Goal: Book appointment/travel/reservation

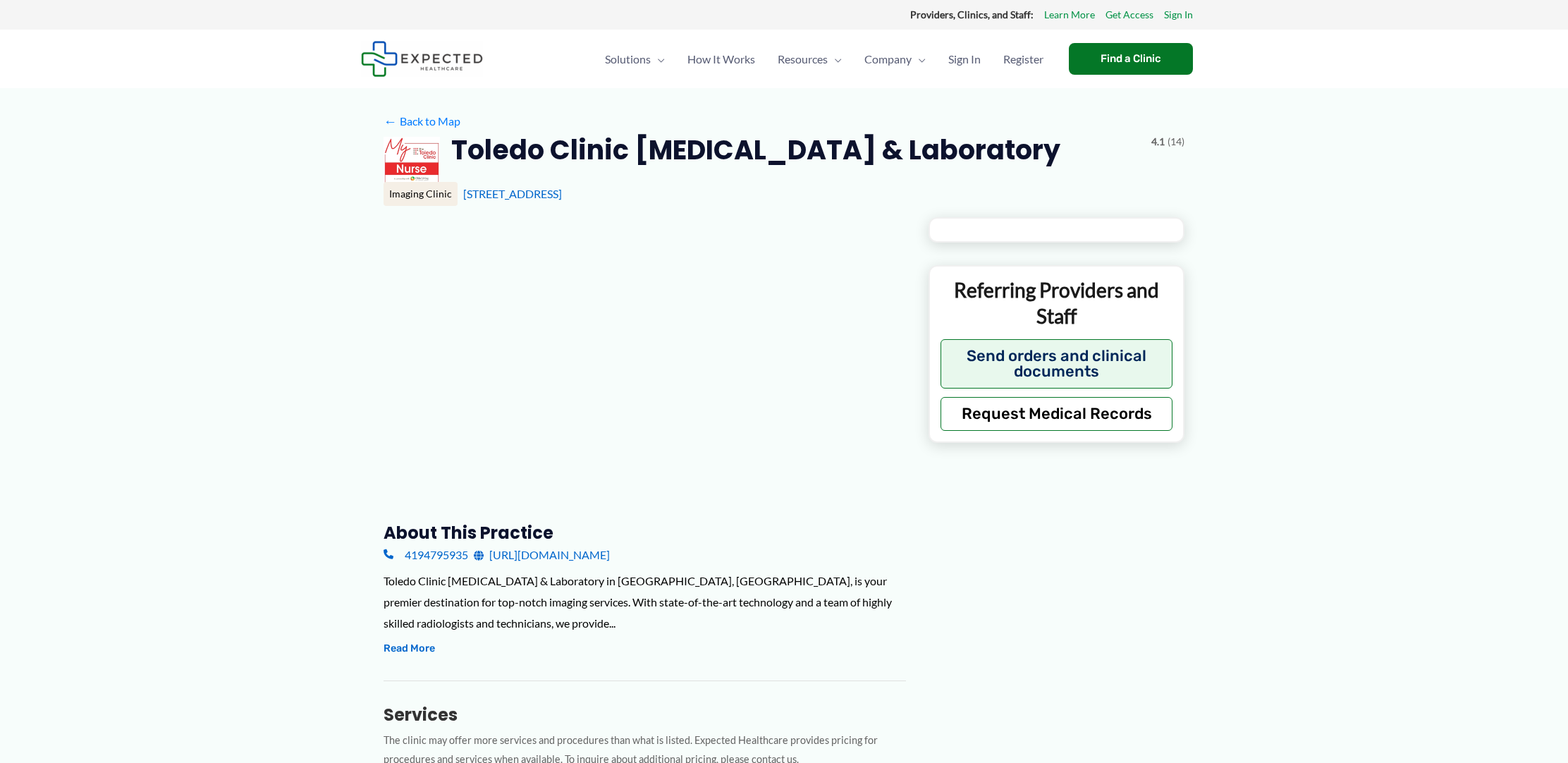
type input "**********"
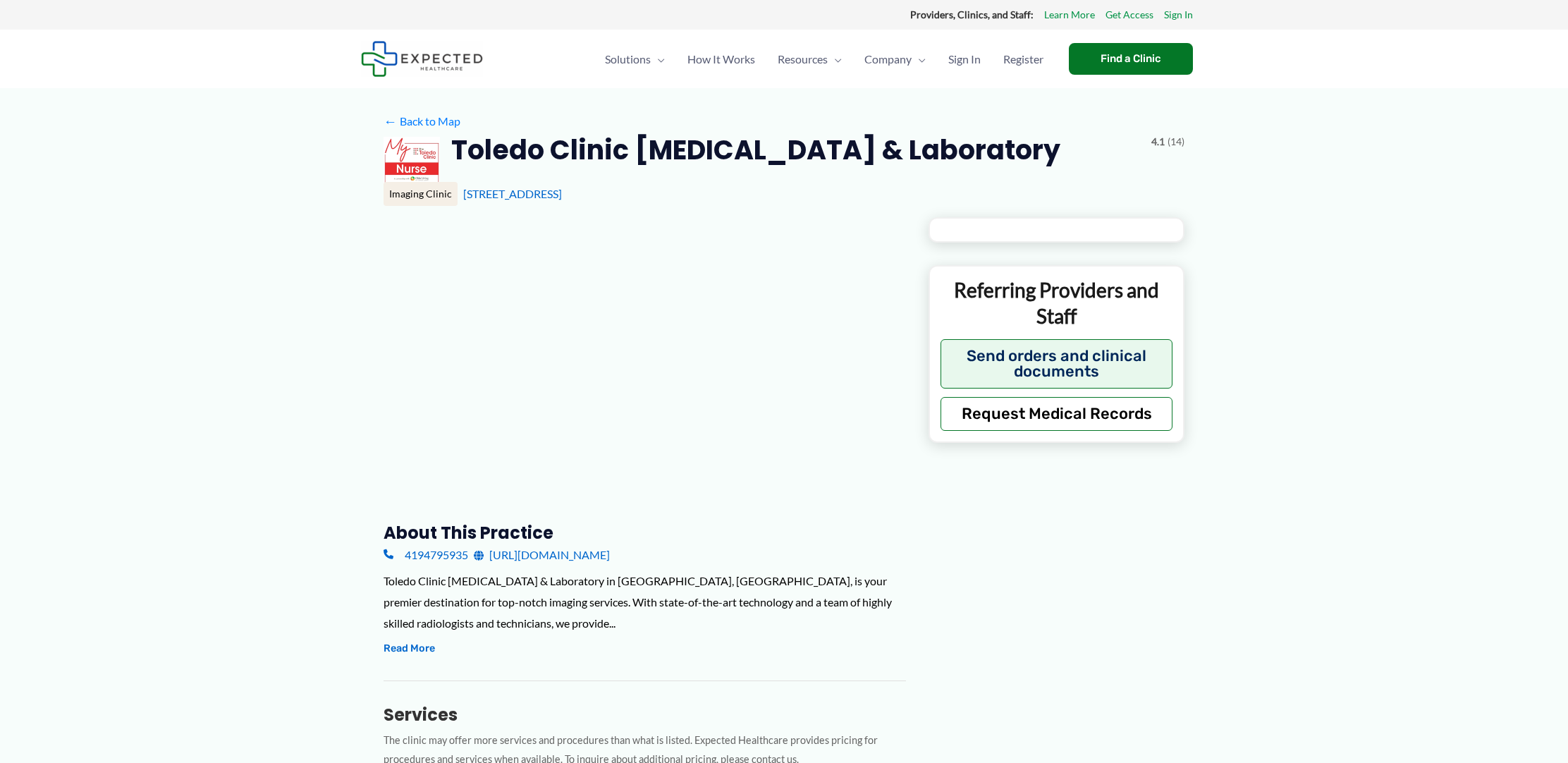
type input "**********"
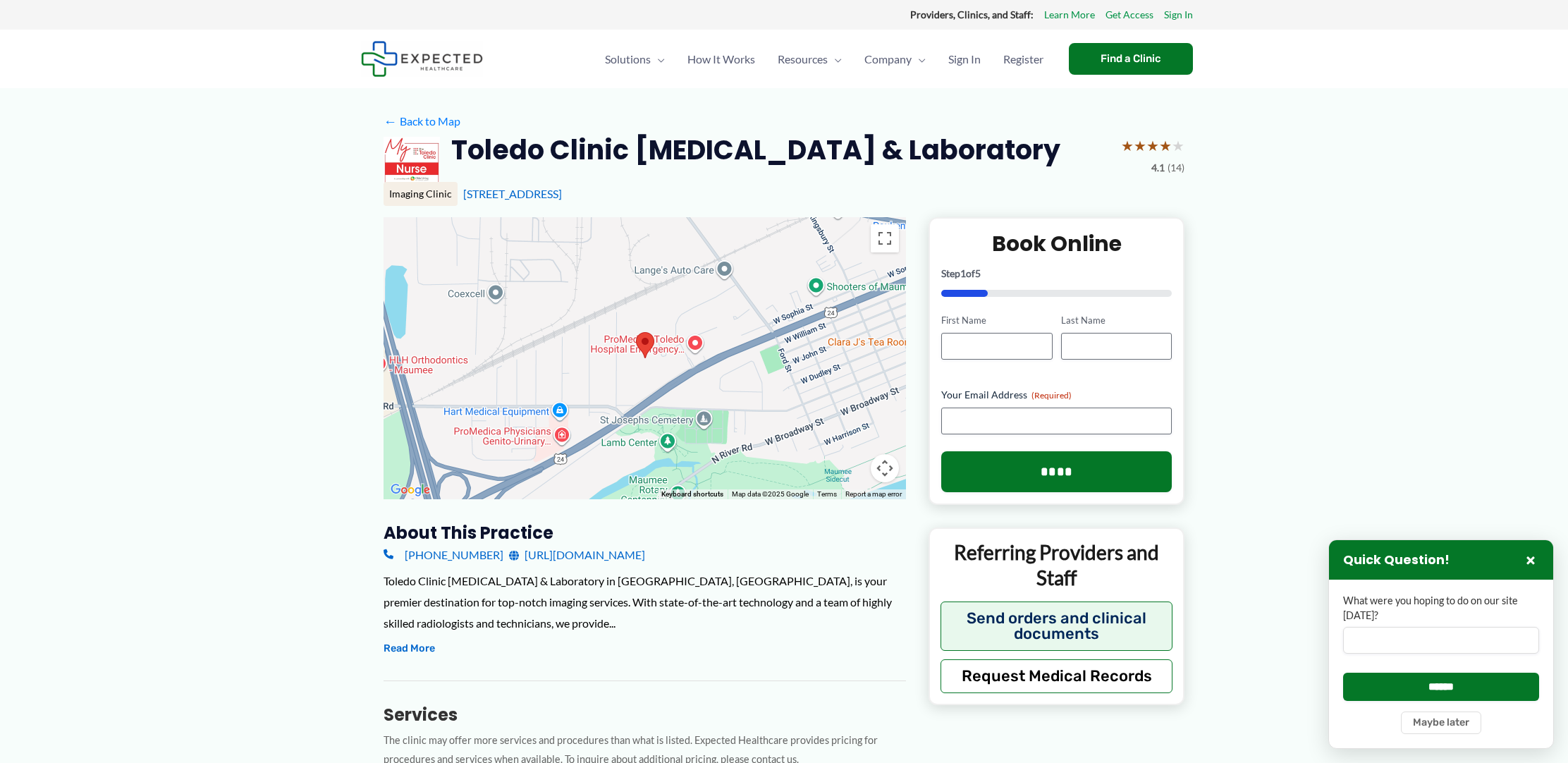
click at [616, 552] on link "[URL][DOMAIN_NAME]" at bounding box center [577, 555] width 136 height 21
